Goal: Task Accomplishment & Management: Manage account settings

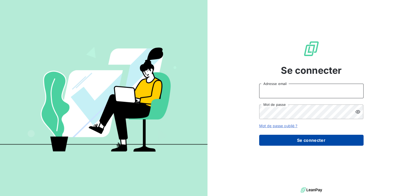
type input "[EMAIL_ADDRESS][DOMAIN_NAME]"
click at [307, 142] on button "Se connecter" at bounding box center [311, 140] width 104 height 11
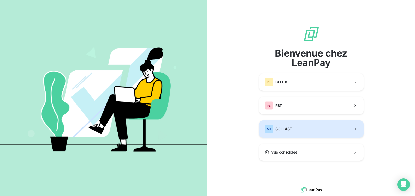
click at [309, 126] on button "SO SOLLASE" at bounding box center [311, 129] width 104 height 17
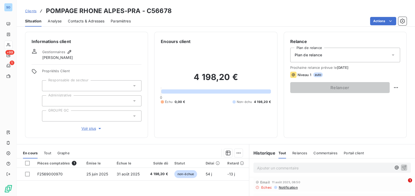
click at [94, 22] on span "Contacts & Adresses" at bounding box center [86, 21] width 37 height 5
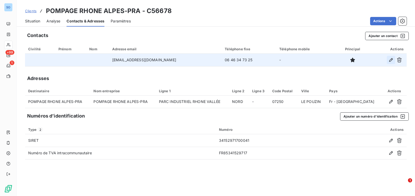
click at [389, 59] on icon "button" at bounding box center [390, 59] width 5 height 5
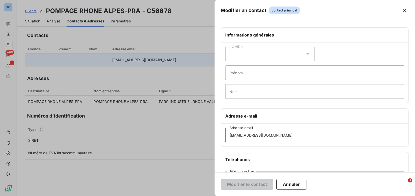
drag, startPoint x: 236, startPoint y: 134, endPoint x: 184, endPoint y: 130, distance: 52.5
click at [184, 196] on div "Modifier un contact contact principal Informations générales Civilité Prénom No…" at bounding box center [207, 196] width 415 height 0
paste input "pompagera"
type input "[EMAIL_ADDRESS][DOMAIN_NAME]"
click at [255, 181] on button "Modifier le contact" at bounding box center [247, 184] width 52 height 11
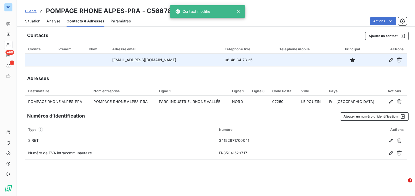
click at [34, 22] on span "Situation" at bounding box center [32, 21] width 15 height 5
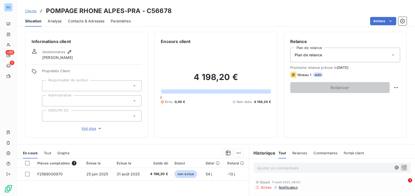
scroll to position [32, 0]
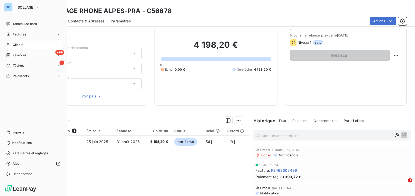
click at [10, 45] on icon at bounding box center [8, 45] width 4 height 4
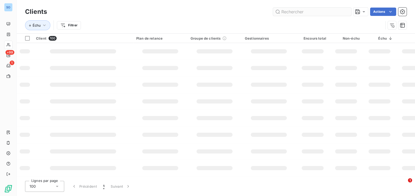
click at [320, 8] on input "text" at bounding box center [312, 12] width 78 height 8
type input "C56497"
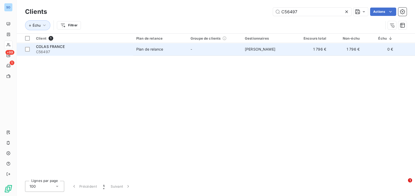
click at [164, 50] on span "Plan de relance" at bounding box center [160, 49] width 48 height 5
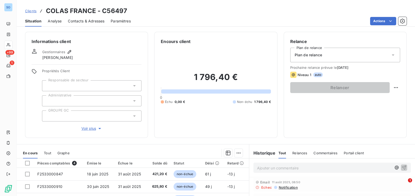
click at [98, 21] on span "Contacts & Adresses" at bounding box center [86, 21] width 37 height 5
